Goal: Answer question/provide support: Check status

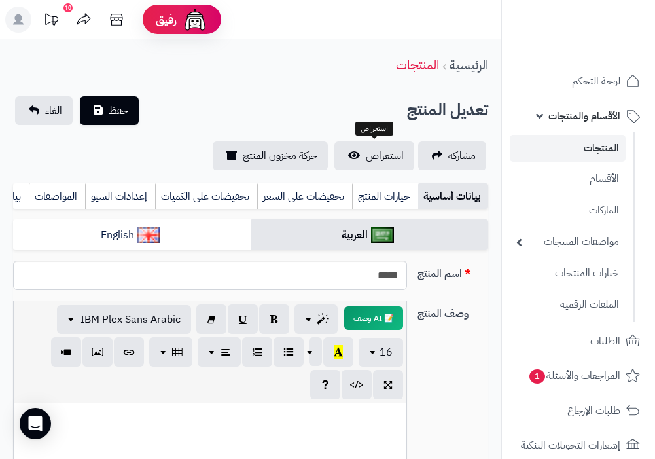
select select
click at [604, 117] on span "الأقسام والمنتجات" at bounding box center [584, 116] width 72 height 18
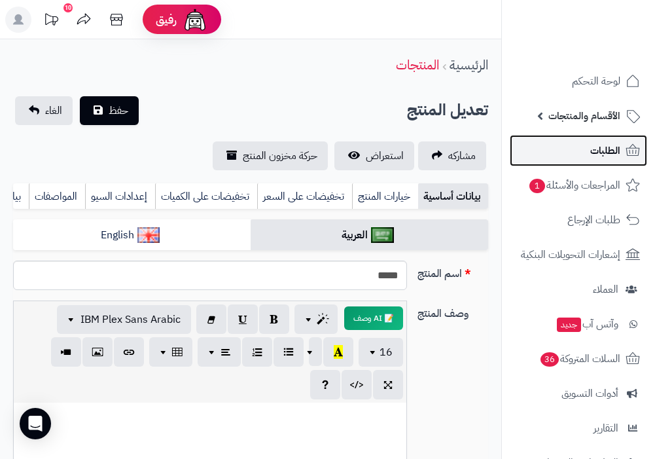
click at [603, 144] on span "الطلبات" at bounding box center [605, 150] width 30 height 18
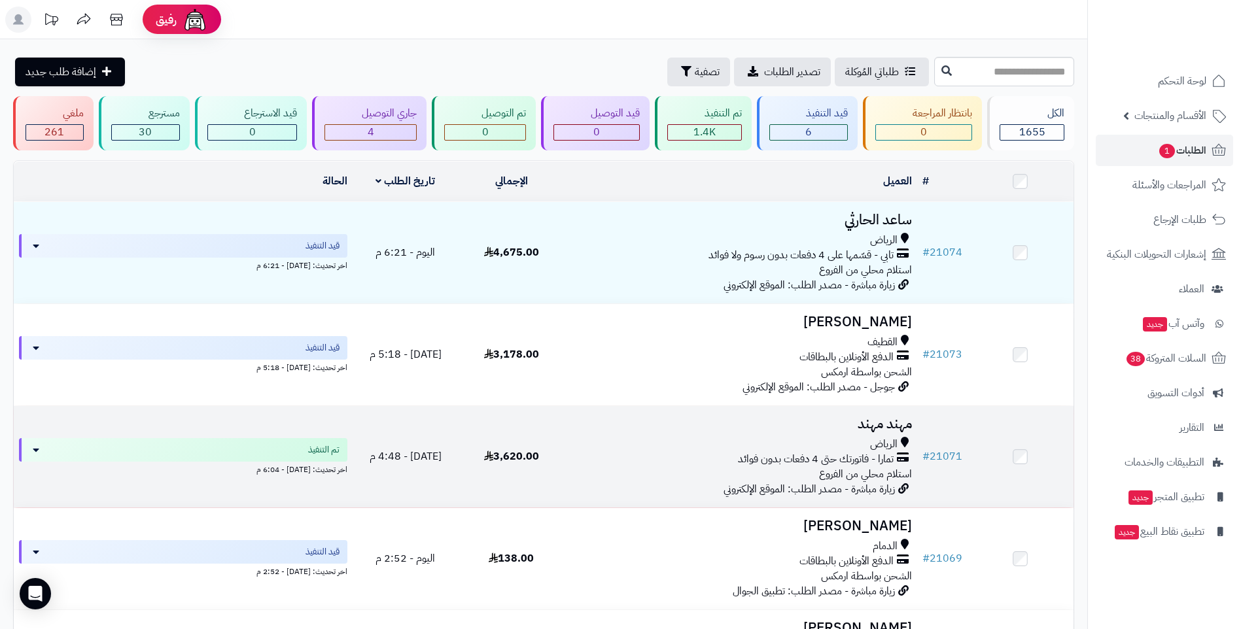
click at [654, 440] on div "الرياض" at bounding box center [741, 444] width 342 height 15
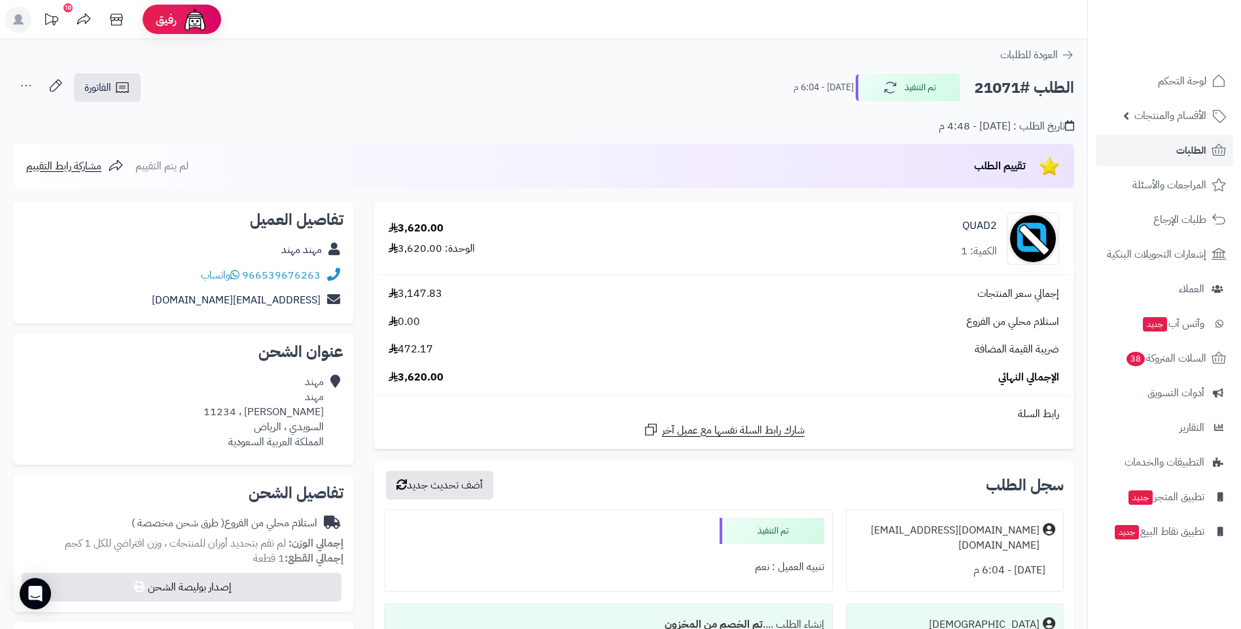
drag, startPoint x: 977, startPoint y: 85, endPoint x: 1076, endPoint y: 87, distance: 98.8
click at [1076, 87] on div "الطلب #21071 تم التنفيذ اليوم - 6:04 م الفاتورة طباعة الفاتورة إرسال الفاتورة إ…" at bounding box center [543, 131] width 1087 height 116
drag, startPoint x: 1076, startPoint y: 88, endPoint x: 1064, endPoint y: 92, distance: 13.2
copy h2 "الطلب #21071"
drag, startPoint x: 316, startPoint y: 283, endPoint x: 266, endPoint y: 273, distance: 51.4
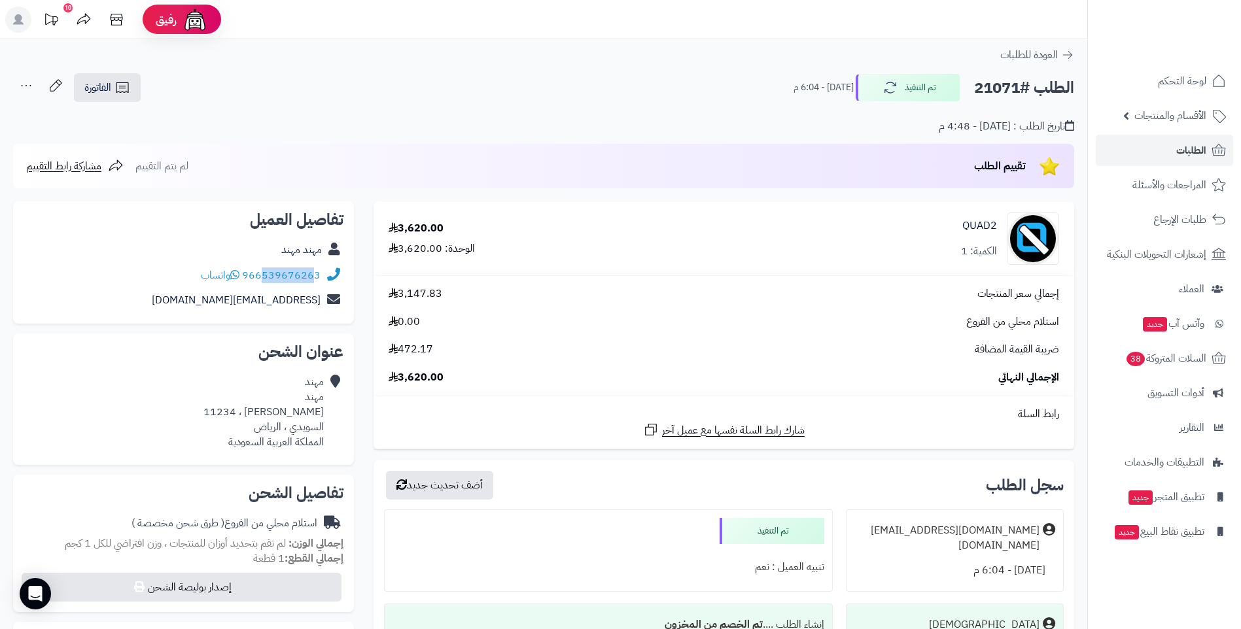
click at [266, 273] on div "966539676263 واتساب" at bounding box center [184, 276] width 320 height 26
drag, startPoint x: 266, startPoint y: 273, endPoint x: 309, endPoint y: 278, distance: 43.5
copy link "53967626"
